Goal: Task Accomplishment & Management: Use online tool/utility

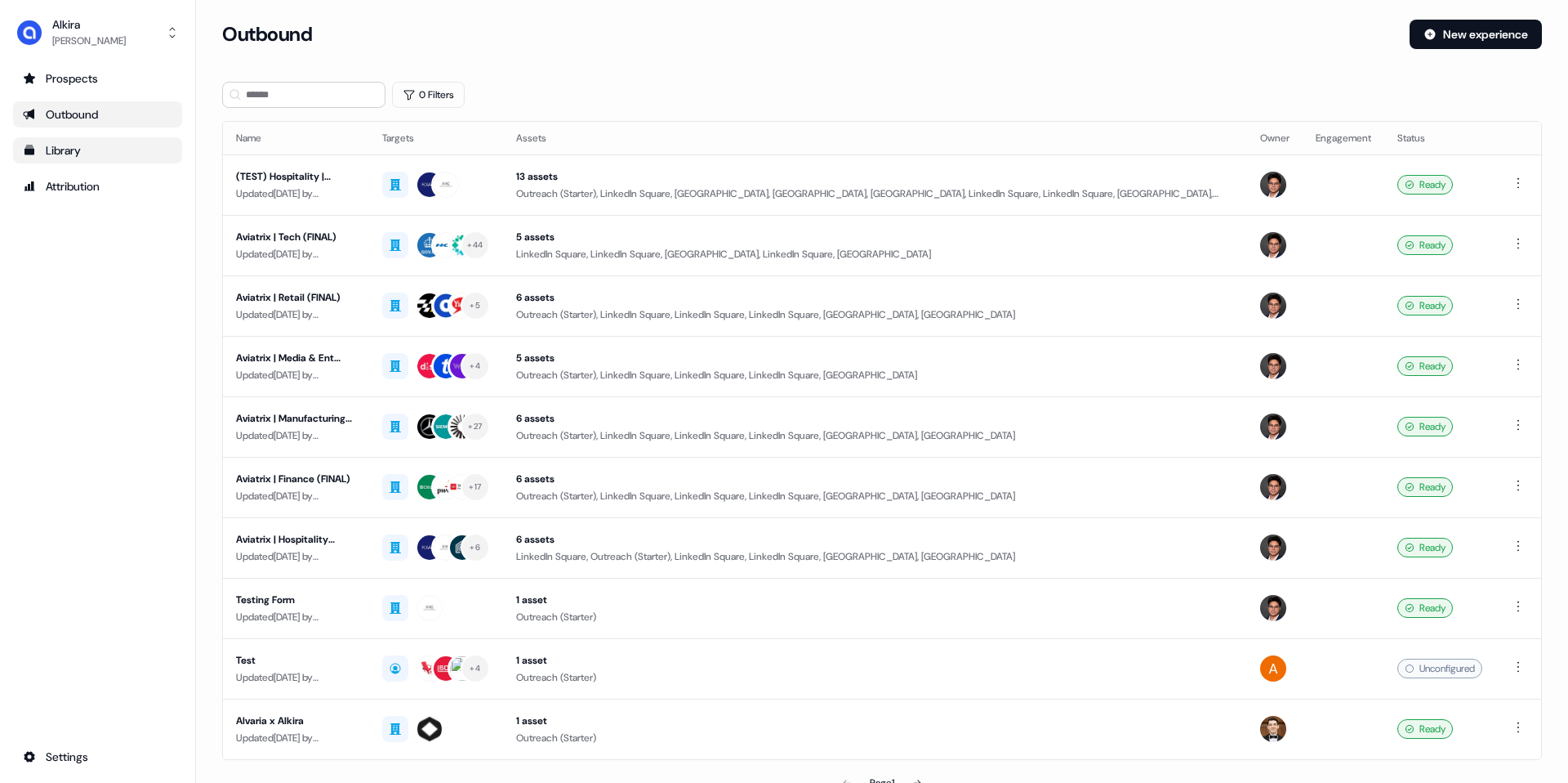
click at [62, 156] on div "Library" at bounding box center [97, 150] width 149 height 17
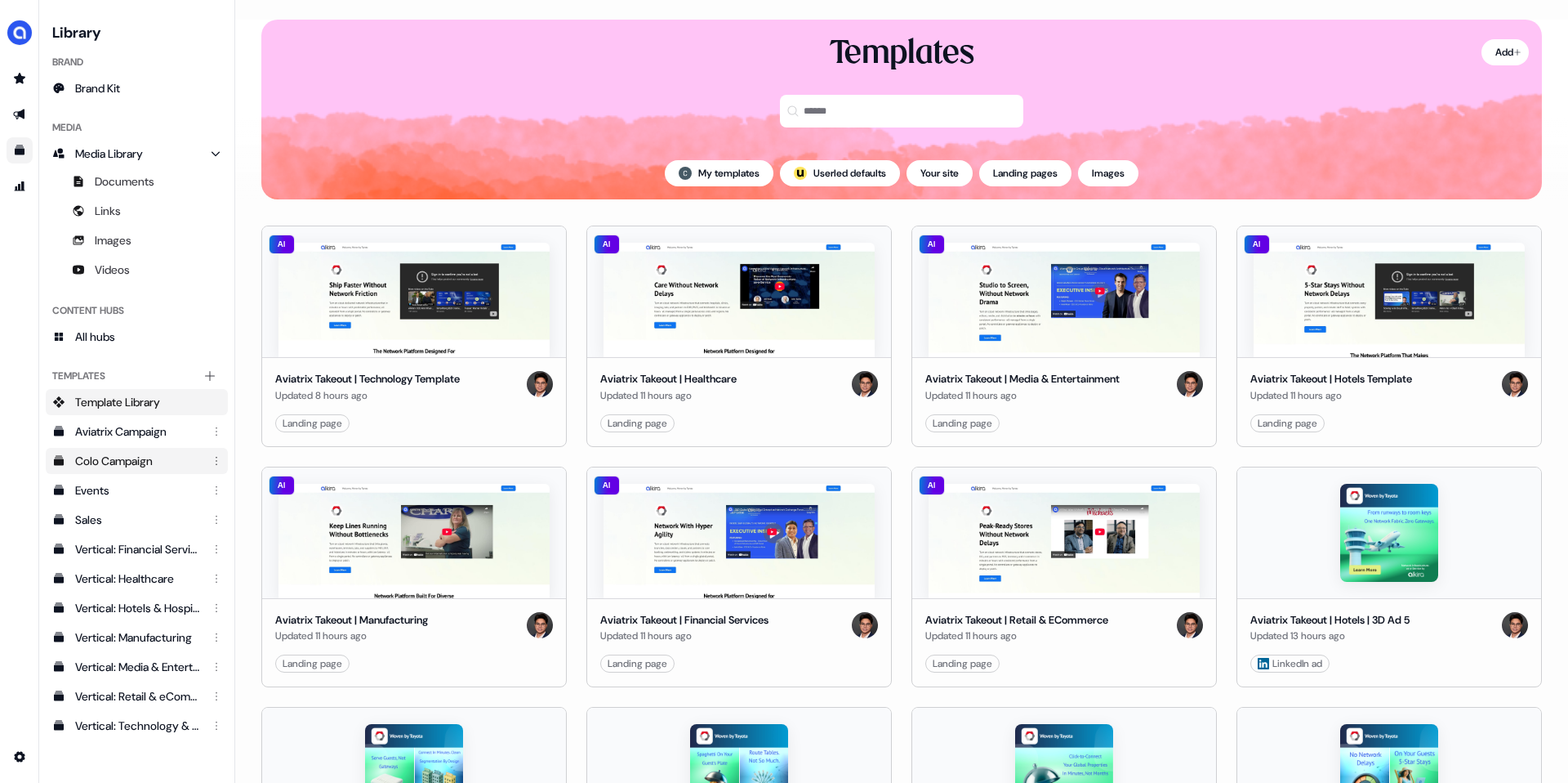
click at [120, 468] on div "Colo Campaign" at bounding box center [139, 461] width 127 height 17
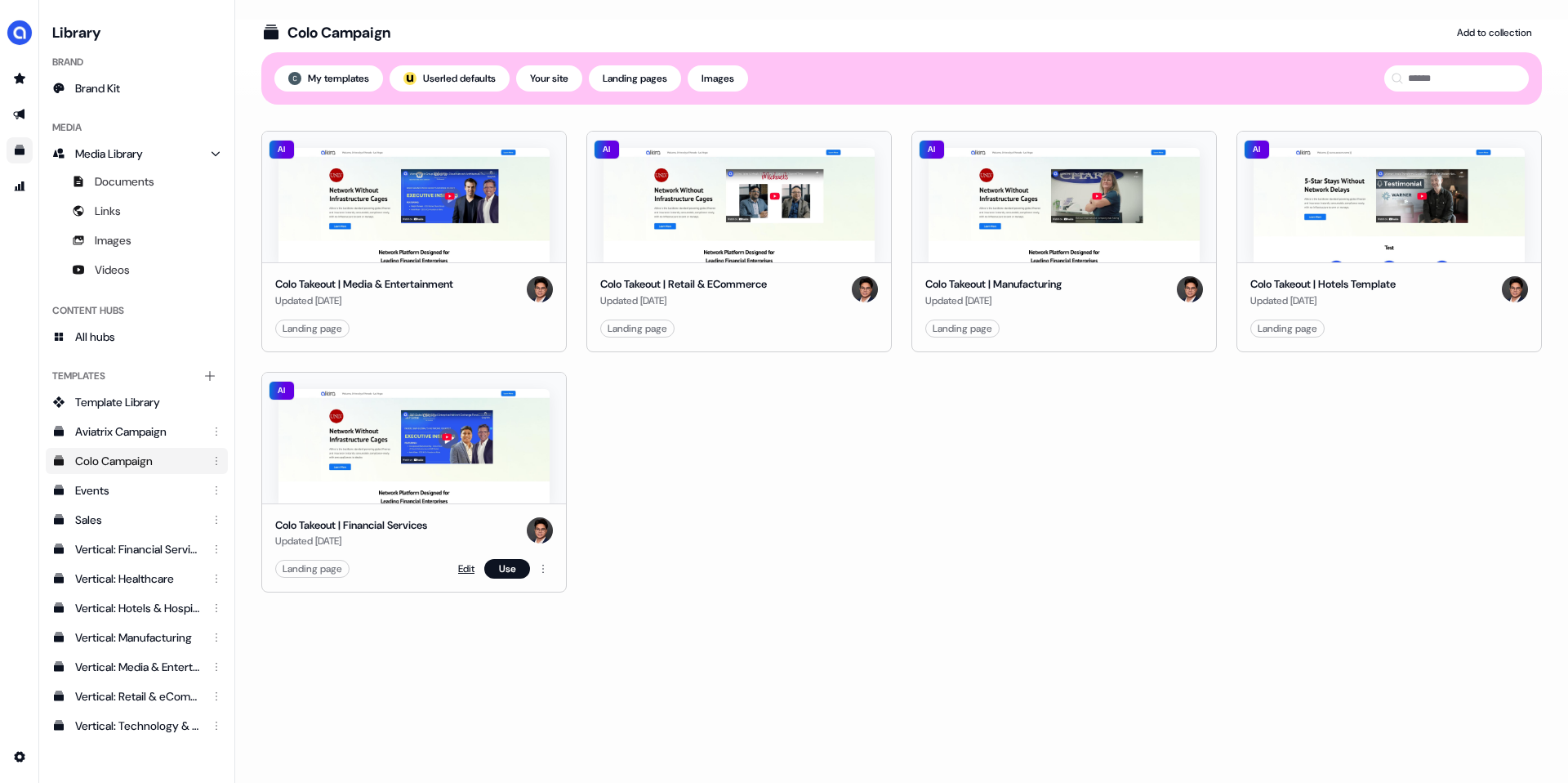
click at [463, 560] on link "Edit" at bounding box center [466, 568] width 17 height 17
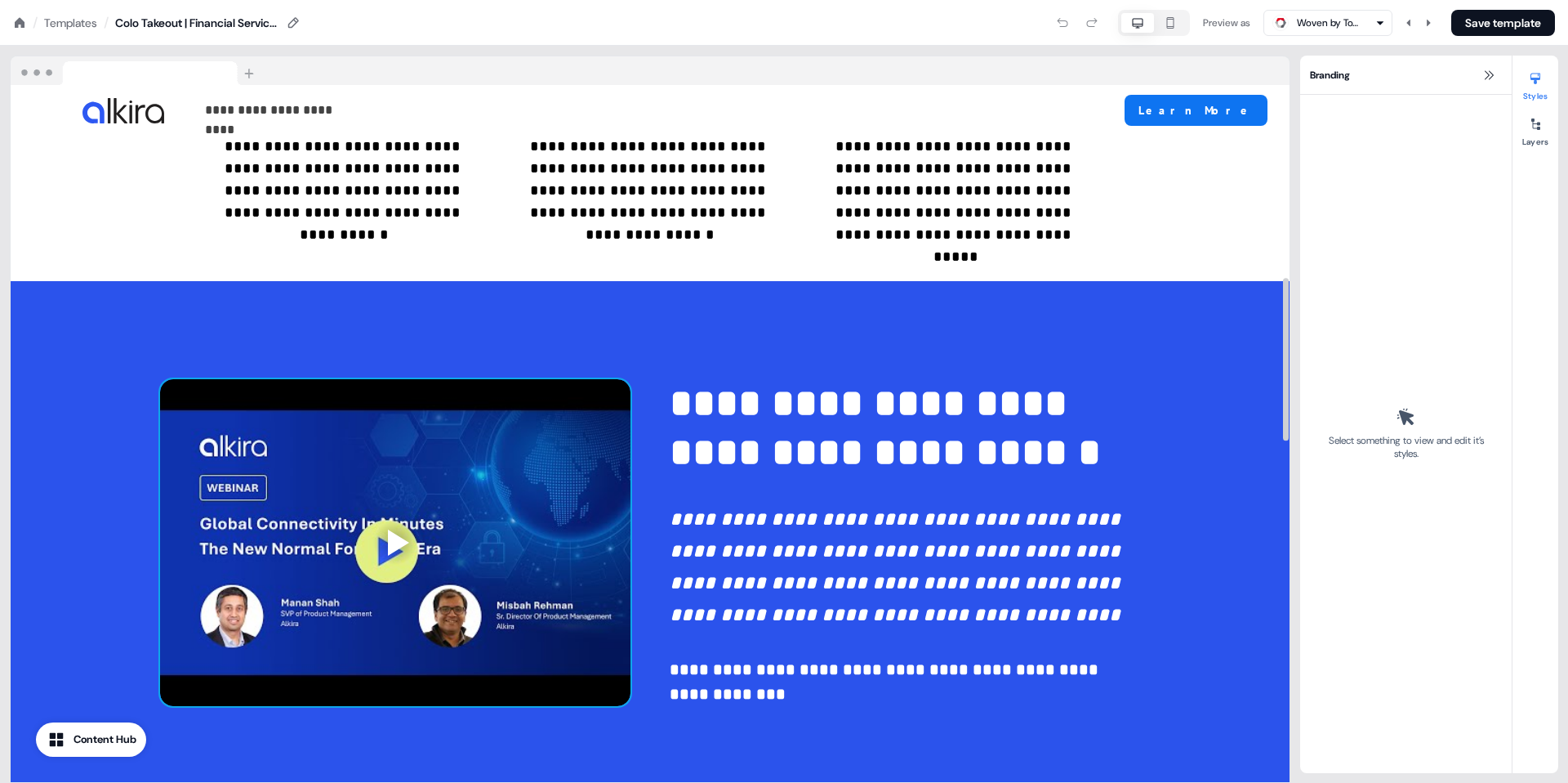
scroll to position [881, 0]
